Goal: Find specific page/section: Find specific page/section

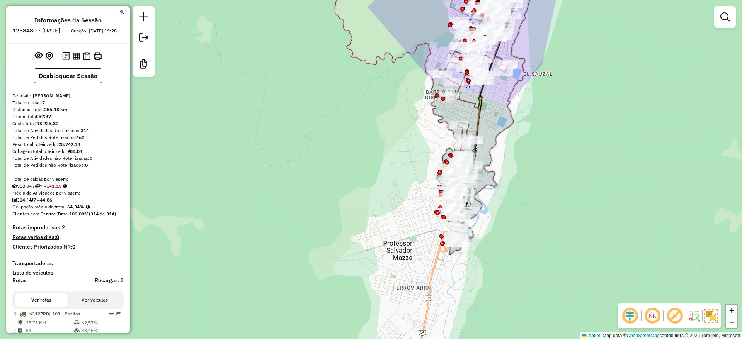
click at [716, 114] on div "Janela de atendimento Grade de atendimento Capacidade Transportadoras Veículos …" at bounding box center [371, 169] width 742 height 339
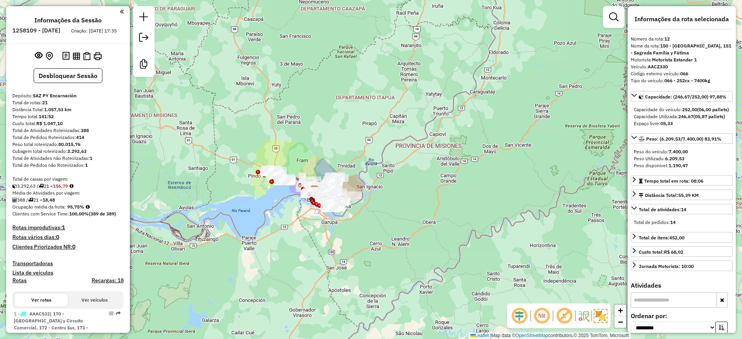
select select "**********"
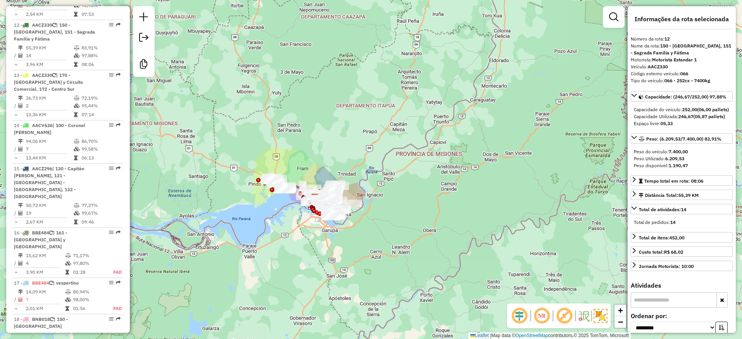
drag, startPoint x: 380, startPoint y: 61, endPoint x: 380, endPoint y: 66, distance: 5.4
click at [380, 66] on div "Janela de atendimento Grade de atendimento Capacidade Transportadoras Veículos …" at bounding box center [371, 169] width 742 height 339
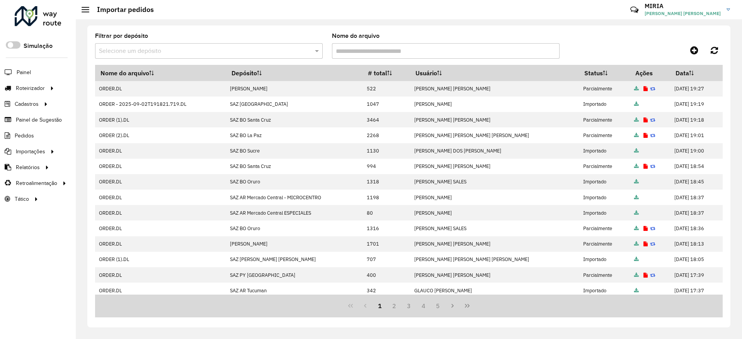
click at [639, 51] on div at bounding box center [644, 50] width 157 height 14
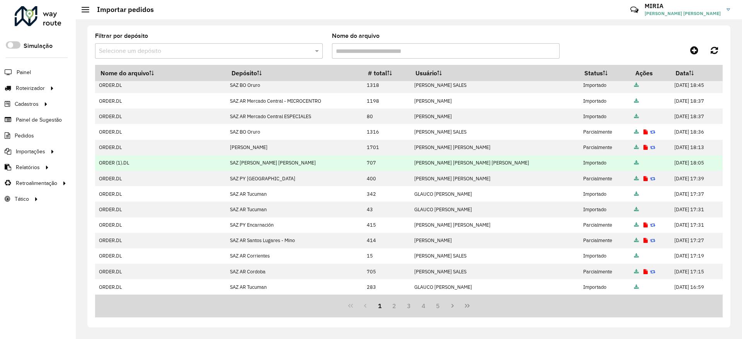
scroll to position [97, 0]
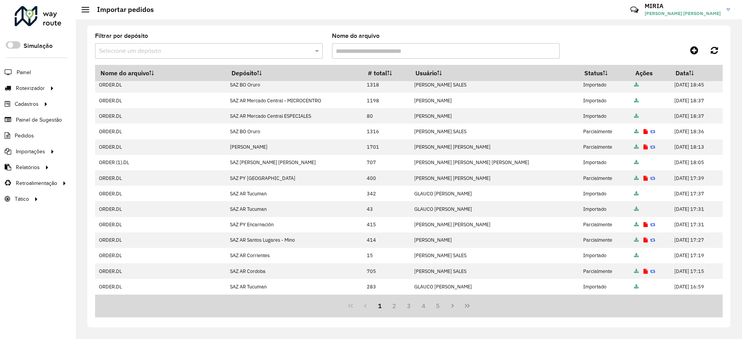
click at [629, 42] on div "Filtrar por depósito Selecione um depósito Nome do arquivo" at bounding box center [409, 49] width 628 height 32
click at [595, 36] on div "Filtrar por depósito Selecione um depósito Nome do arquivo" at bounding box center [409, 49] width 628 height 32
